Goal: Task Accomplishment & Management: Manage account settings

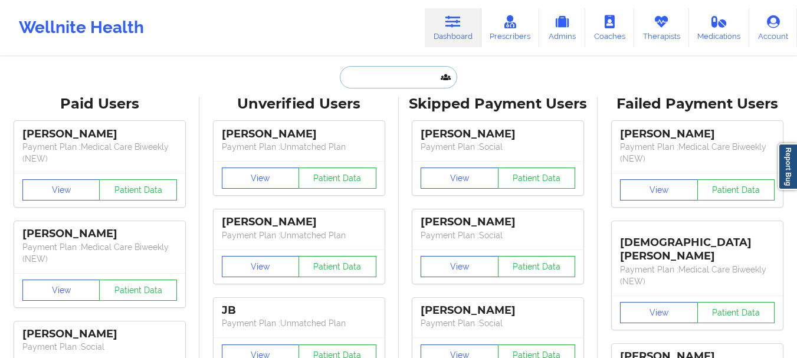
click at [404, 74] on input "text" at bounding box center [398, 77] width 117 height 22
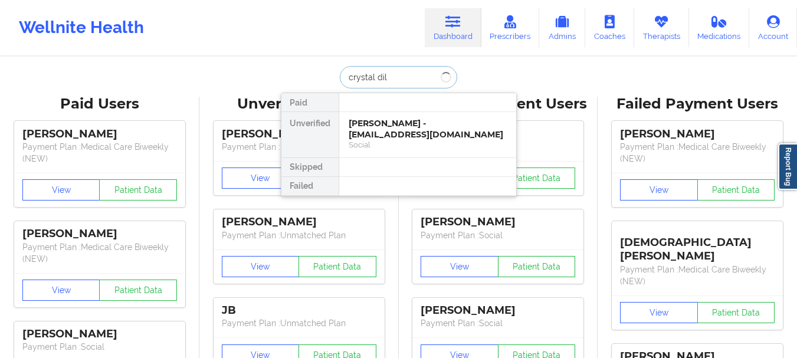
type input "[PERSON_NAME]"
click at [401, 74] on input "[PERSON_NAME]" at bounding box center [398, 77] width 117 height 22
click at [414, 130] on div "[PERSON_NAME] - [EMAIL_ADDRESS][DOMAIN_NAME]" at bounding box center [428, 129] width 158 height 22
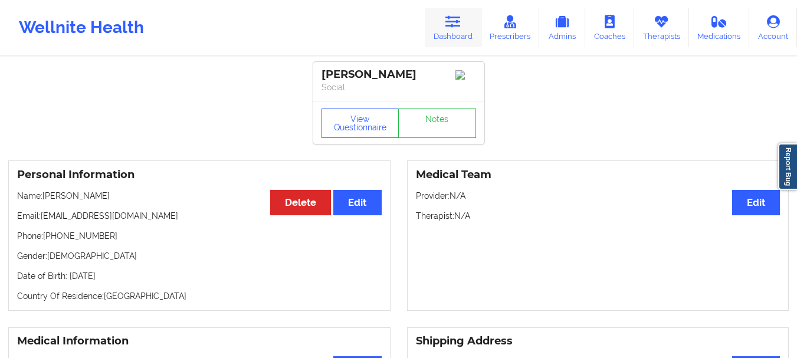
click at [450, 40] on link "Dashboard" at bounding box center [453, 27] width 57 height 39
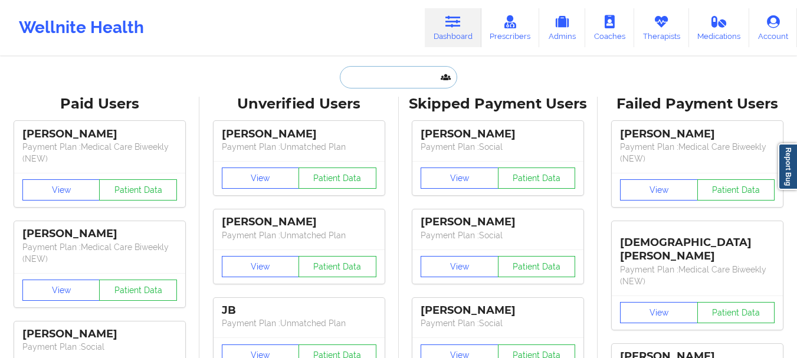
click at [401, 68] on input "text" at bounding box center [398, 77] width 117 height 22
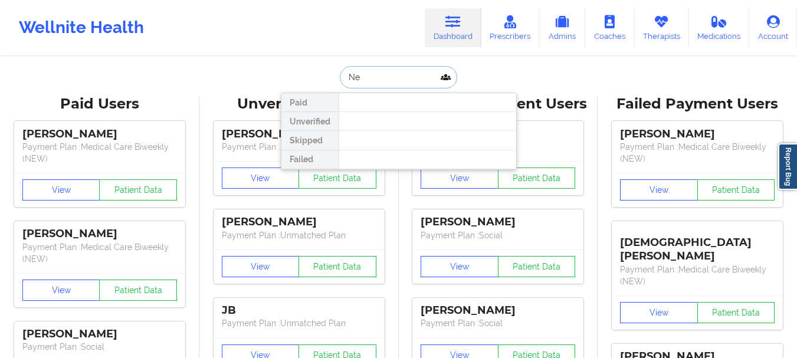
type input "N"
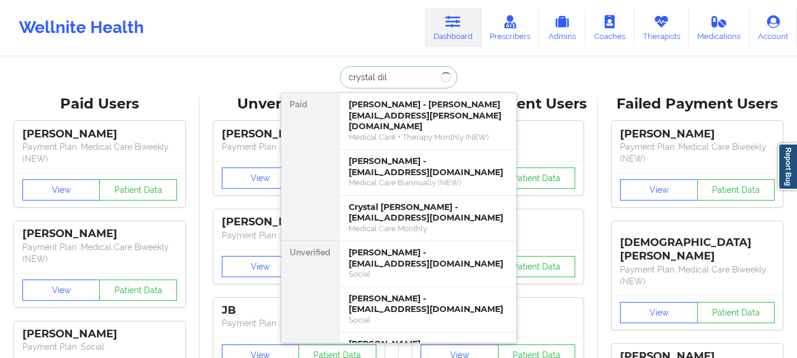
type input "[PERSON_NAME]"
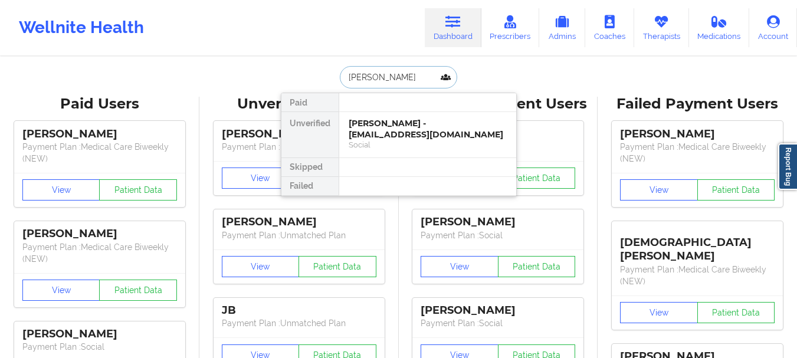
click at [395, 116] on div "[PERSON_NAME] - [EMAIL_ADDRESS][DOMAIN_NAME] Social" at bounding box center [427, 134] width 177 height 45
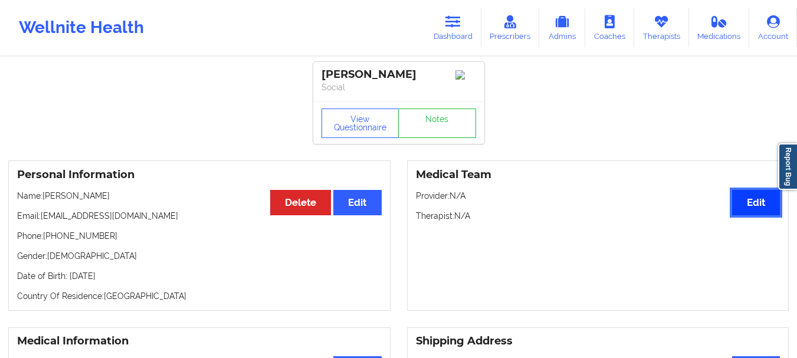
click at [756, 202] on button "Edit" at bounding box center [756, 202] width 48 height 25
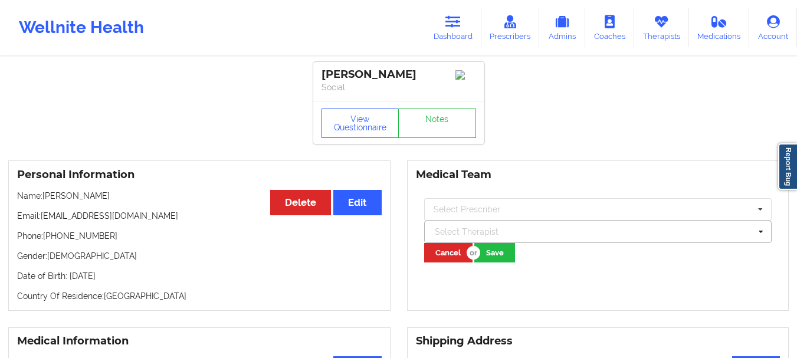
click at [448, 235] on div at bounding box center [593, 232] width 316 height 14
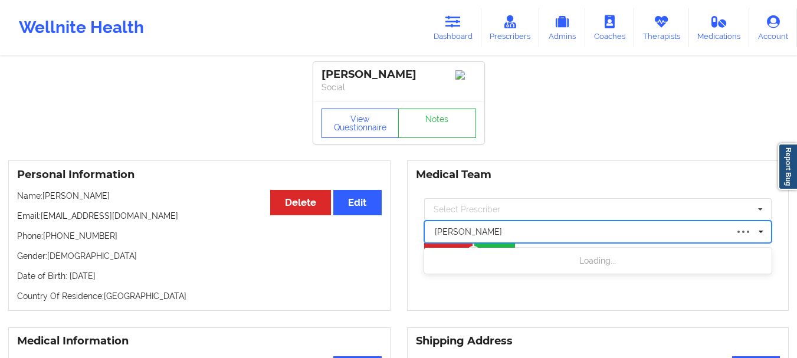
type input "[PERSON_NAME]"
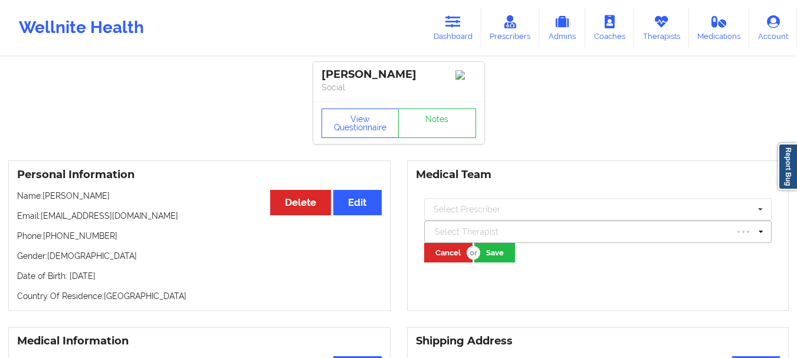
click at [498, 227] on div "Select Therapist" at bounding box center [581, 231] width 304 height 19
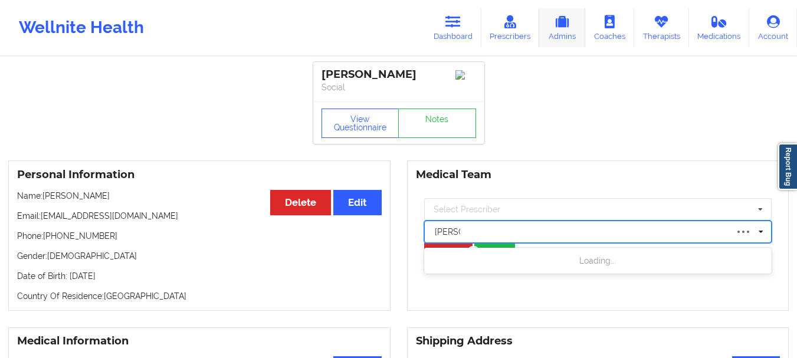
type input "[PERSON_NAME]"
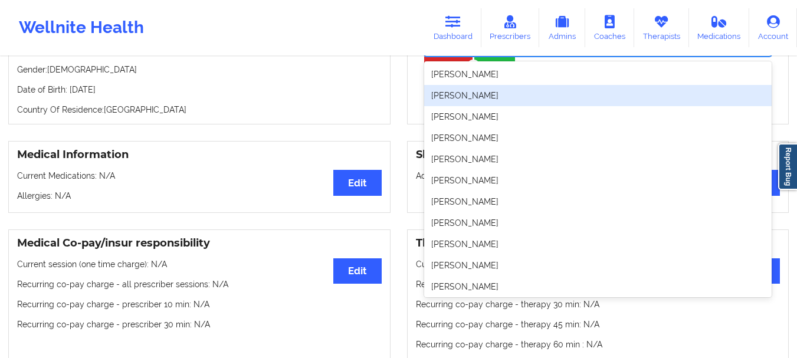
scroll to position [193, 0]
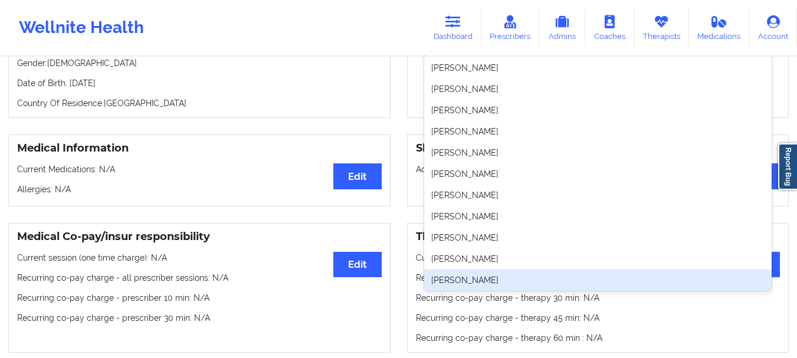
click at [520, 277] on div "[PERSON_NAME]" at bounding box center [598, 280] width 348 height 21
type input "[PERSON_NAME]"
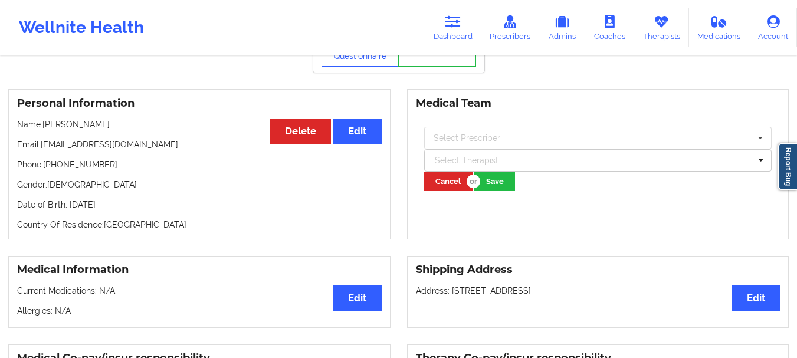
scroll to position [69, 0]
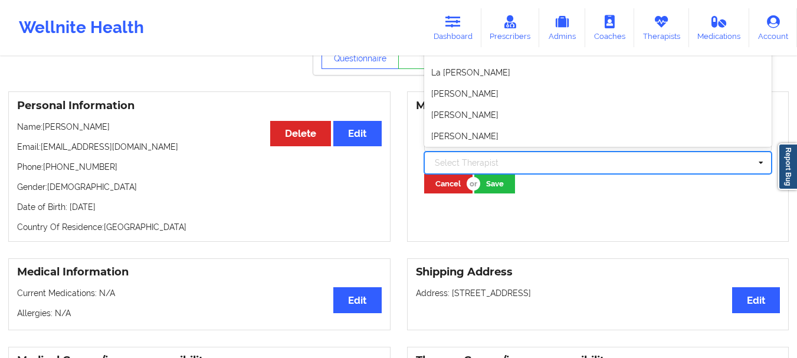
click at [490, 156] on div "Select Therapist" at bounding box center [598, 163] width 348 height 22
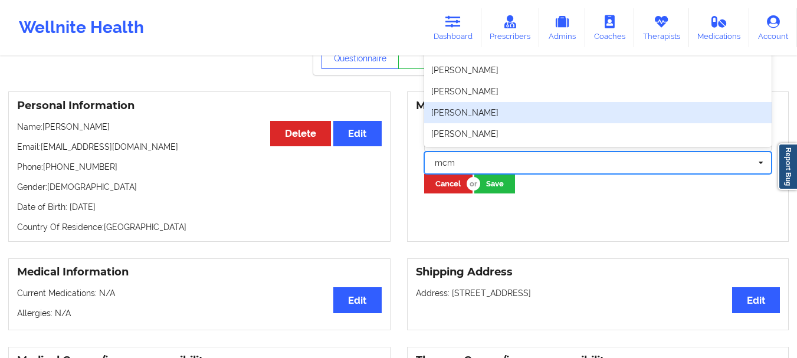
click at [467, 109] on div "[PERSON_NAME]" at bounding box center [598, 112] width 348 height 21
type input "mcm"
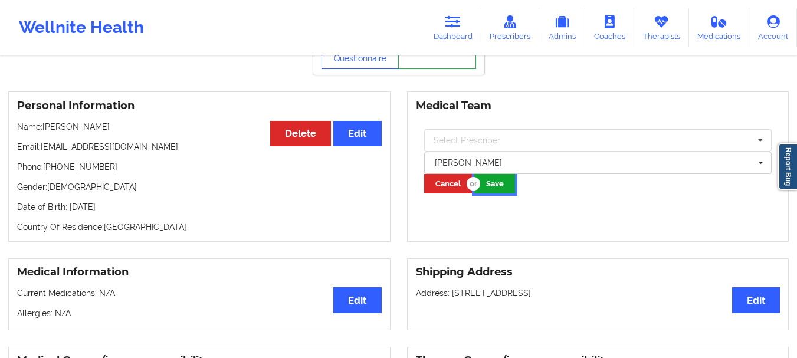
click at [490, 186] on button "Save" at bounding box center [494, 183] width 41 height 19
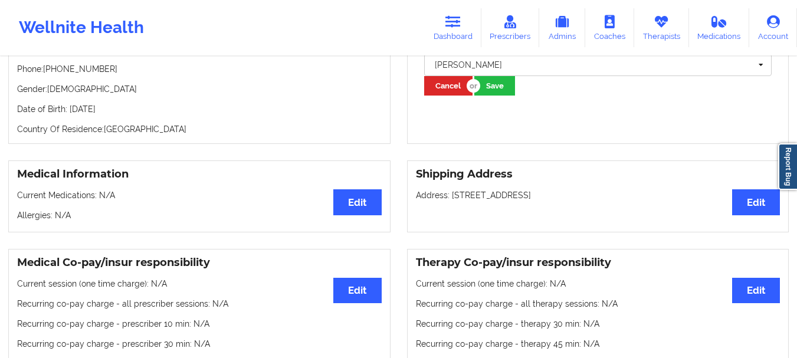
scroll to position [0, 0]
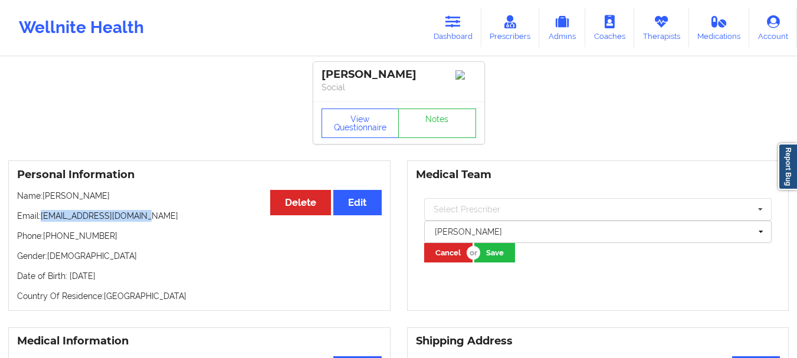
drag, startPoint x: 138, startPoint y: 221, endPoint x: 42, endPoint y: 222, distance: 96.2
click at [42, 222] on p "Email: [EMAIL_ADDRESS][DOMAIN_NAME]" at bounding box center [199, 216] width 365 height 12
copy p "[EMAIL_ADDRESS][DOMAIN_NAME]"
click at [451, 24] on icon at bounding box center [453, 21] width 15 height 13
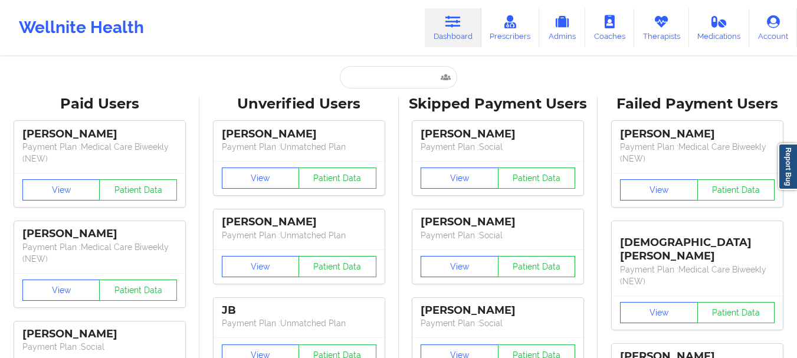
click at [395, 69] on input "text" at bounding box center [398, 77] width 117 height 22
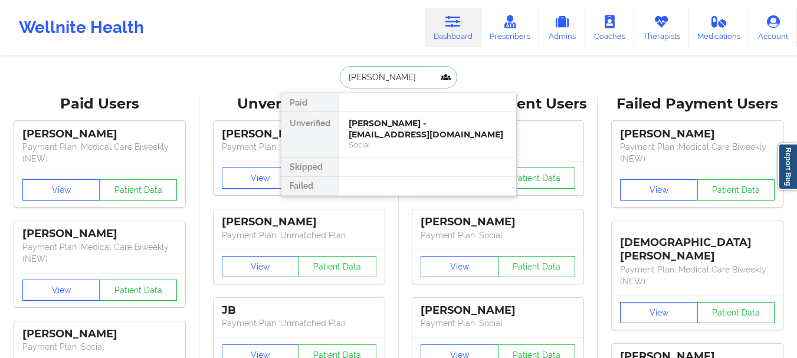
type input "[PERSON_NAME]"
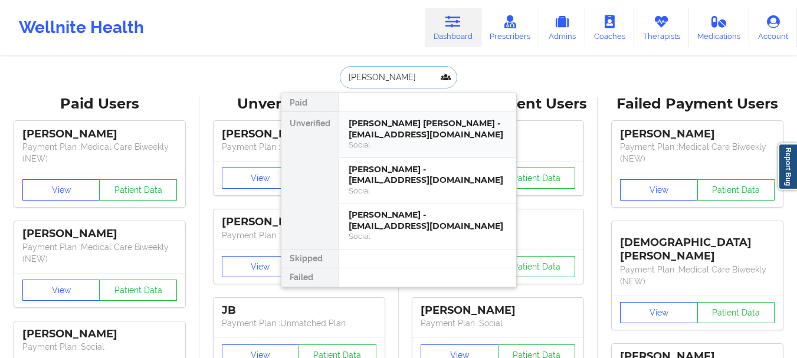
click at [393, 127] on div "[PERSON_NAME] [PERSON_NAME] - [EMAIL_ADDRESS][DOMAIN_NAME]" at bounding box center [428, 129] width 158 height 22
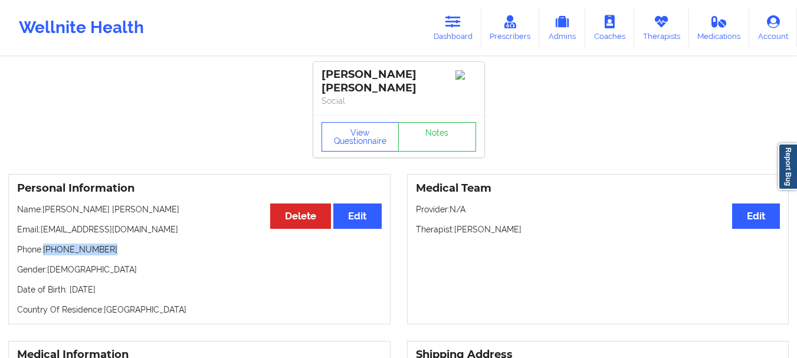
drag, startPoint x: 107, startPoint y: 250, endPoint x: 45, endPoint y: 250, distance: 62.0
click at [45, 250] on p "Phone: [PHONE_NUMBER]" at bounding box center [199, 250] width 365 height 12
copy p "[PHONE_NUMBER]"
